Goal: Book appointment/travel/reservation

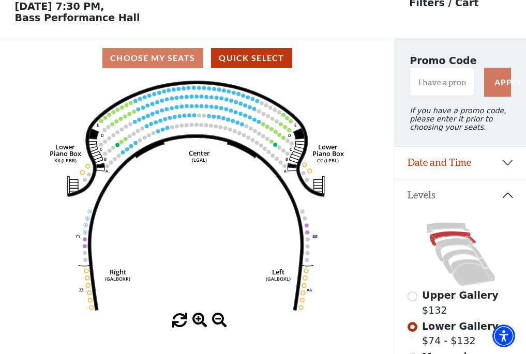
scroll to position [48, 0]
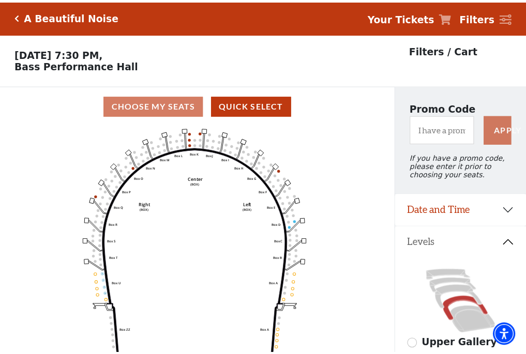
scroll to position [48, 0]
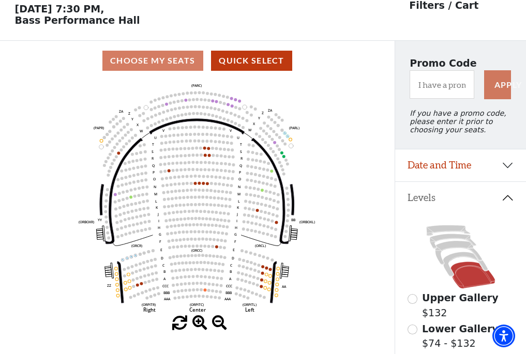
scroll to position [48, 0]
